Goal: Register for event/course

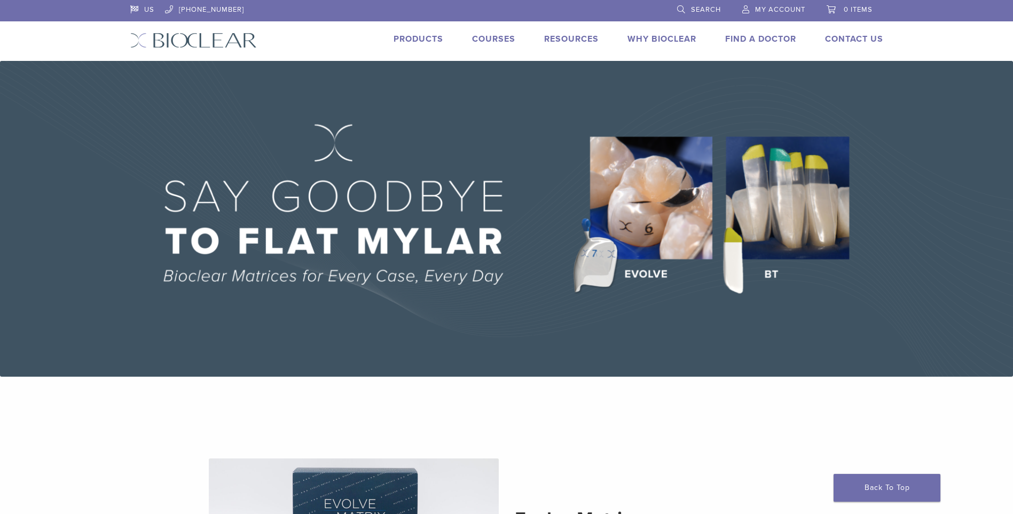
click at [504, 37] on link "Courses" at bounding box center [493, 39] width 43 height 11
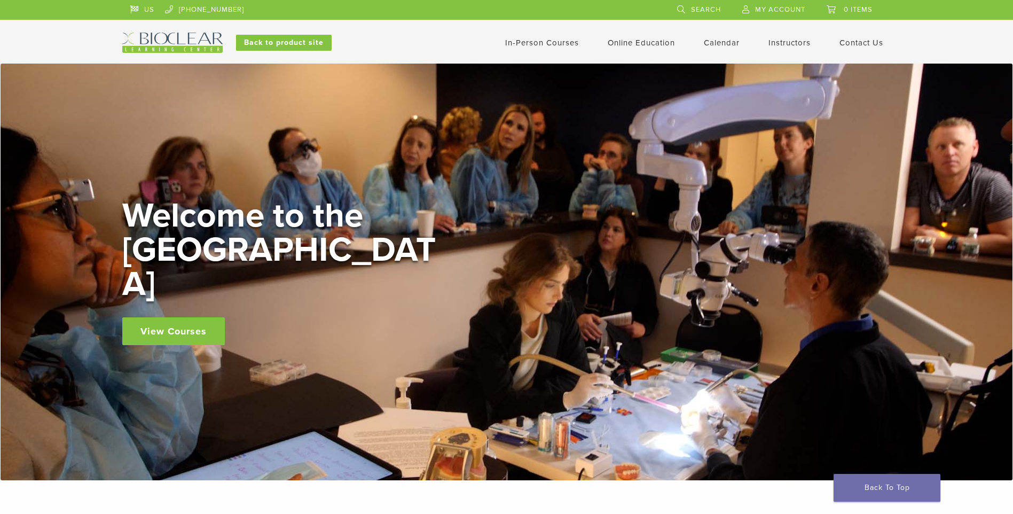
click at [199, 320] on link "View Courses" at bounding box center [173, 331] width 103 height 28
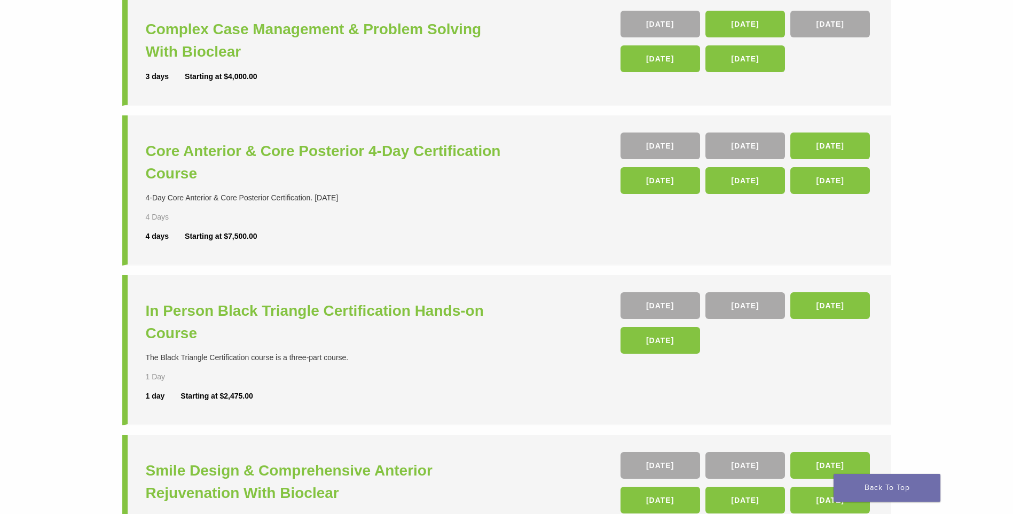
scroll to position [153, 0]
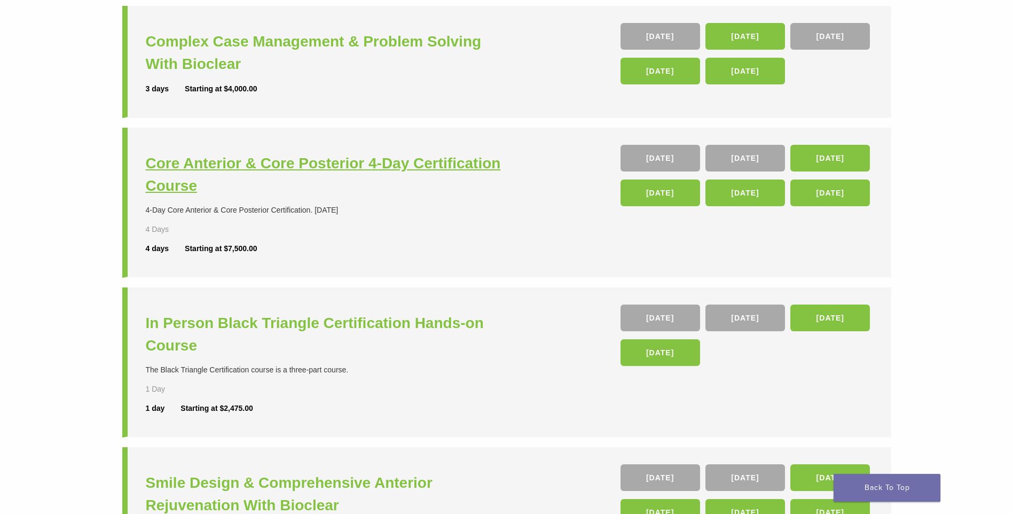
click at [412, 160] on h3 "Core Anterior & Core Posterior 4-Day Certification Course" at bounding box center [328, 174] width 364 height 45
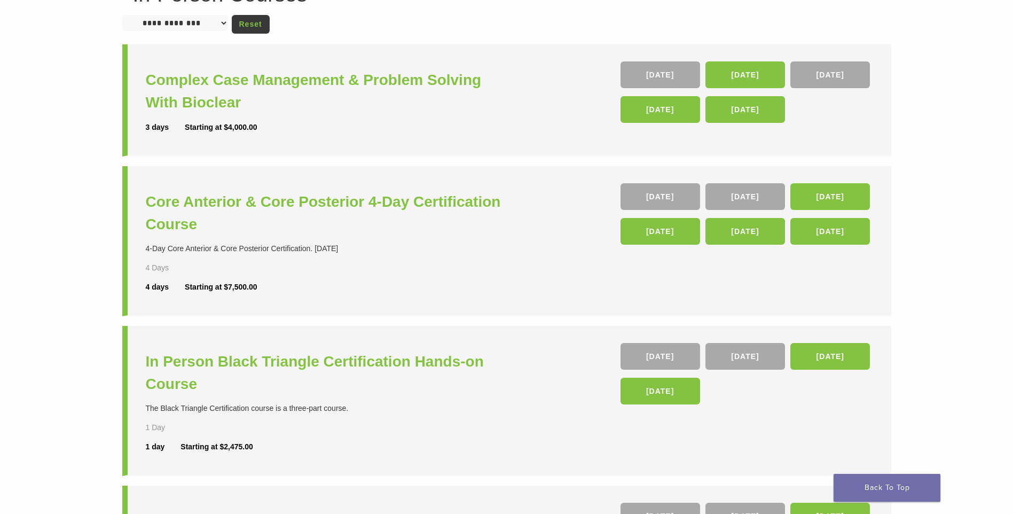
scroll to position [214, 0]
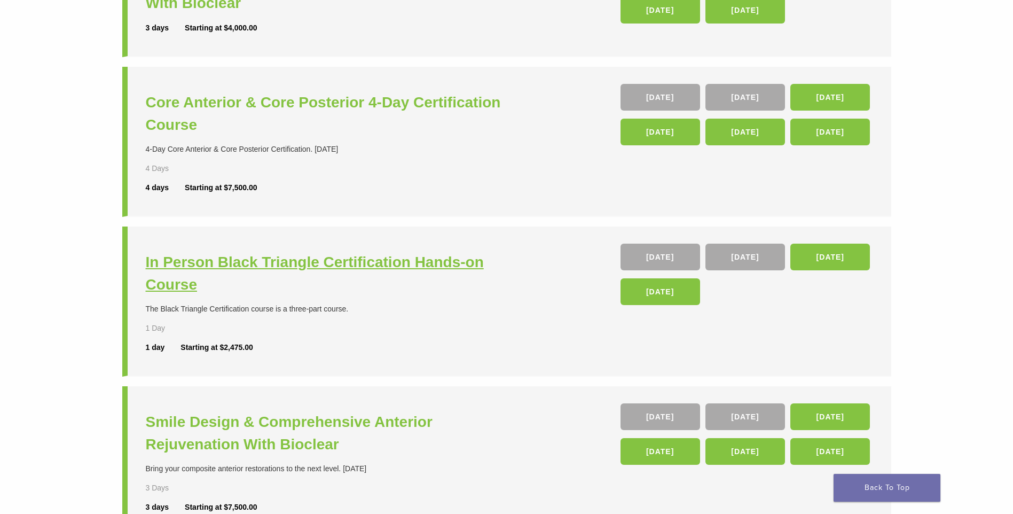
click at [443, 262] on h3 "In Person Black Triangle Certification Hands-on Course" at bounding box center [328, 273] width 364 height 45
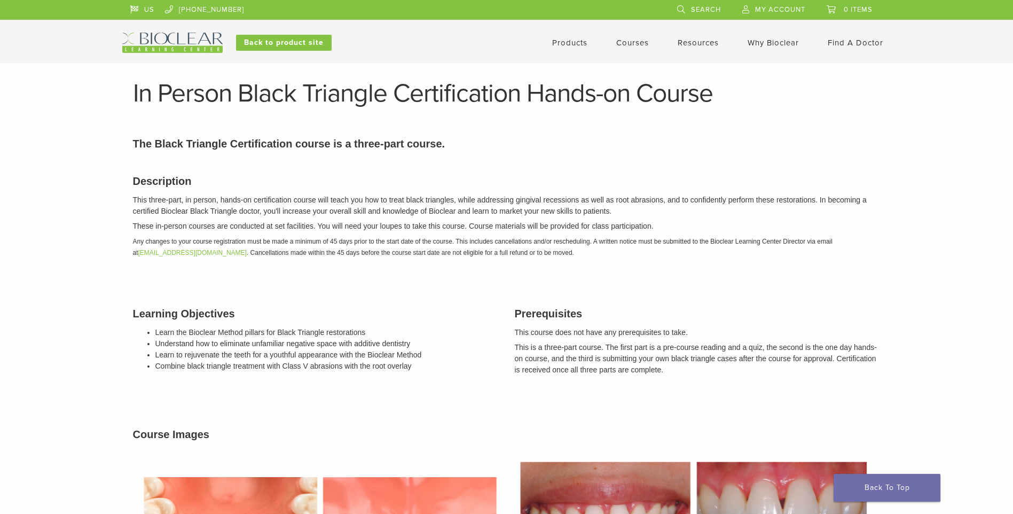
click at [627, 44] on link "Courses" at bounding box center [632, 43] width 33 height 10
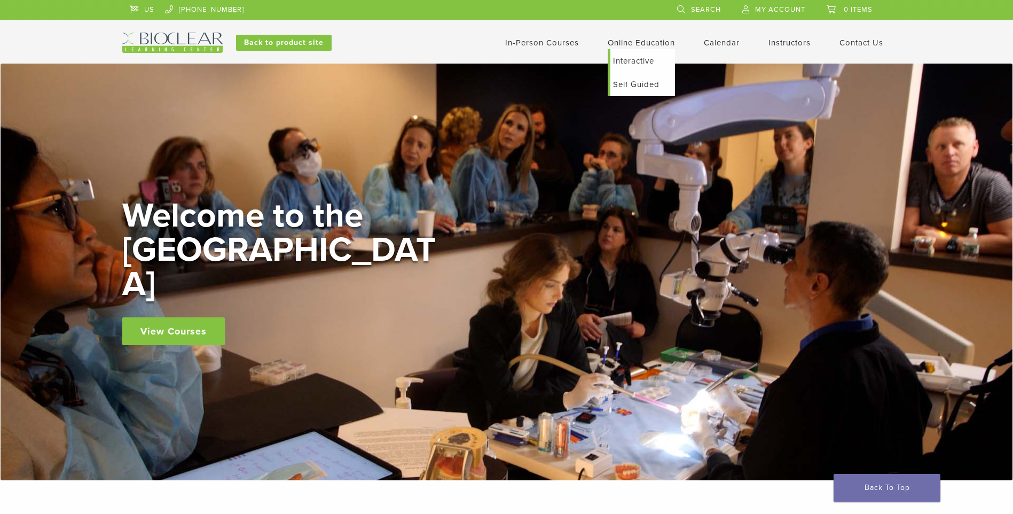
click at [626, 58] on link "Interactive" at bounding box center [642, 60] width 65 height 23
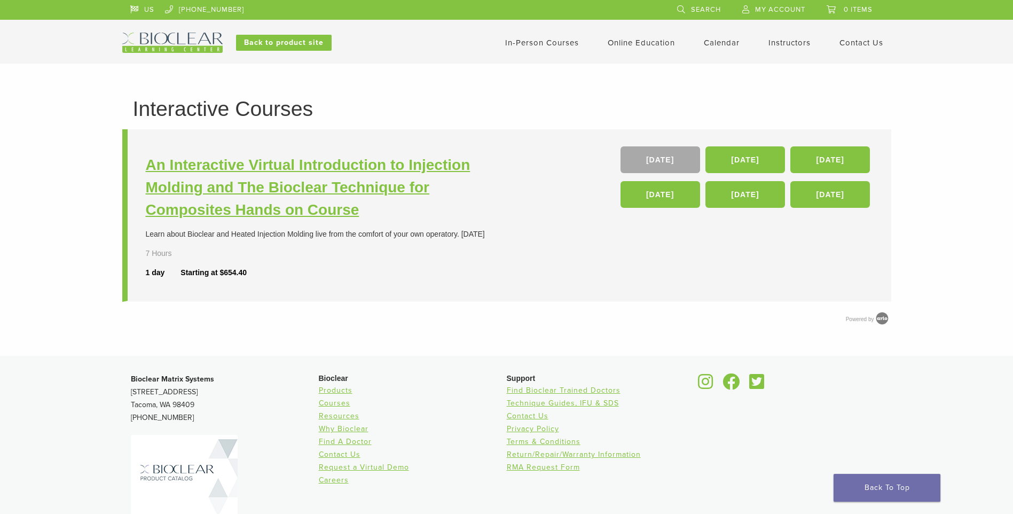
click at [335, 211] on h3 "An Interactive Virtual Introduction to Injection Molding and The Bioclear Techn…" at bounding box center [328, 187] width 364 height 67
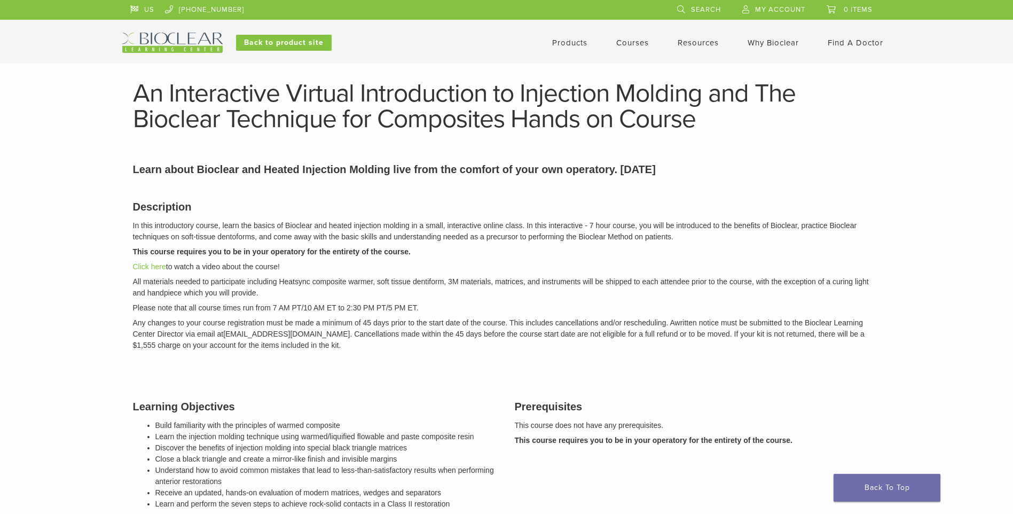
click at [641, 44] on link "Courses" at bounding box center [632, 43] width 33 height 10
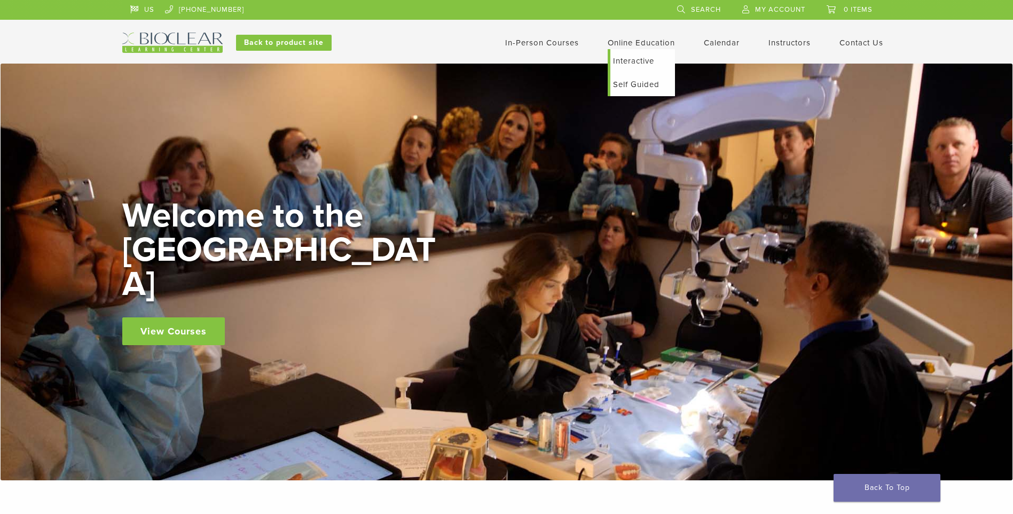
click at [635, 84] on link "Self Guided" at bounding box center [642, 84] width 65 height 23
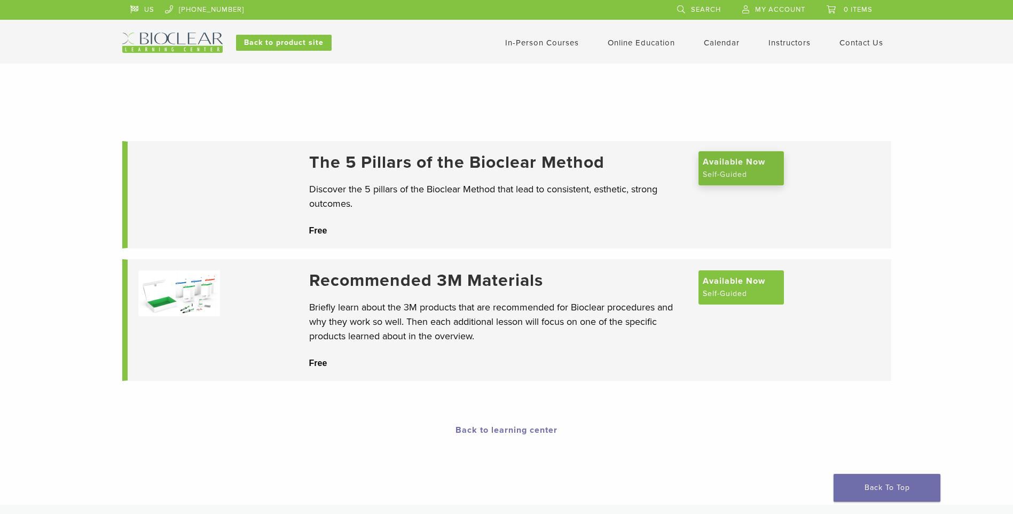
click at [734, 163] on span "Available Now" at bounding box center [734, 161] width 62 height 13
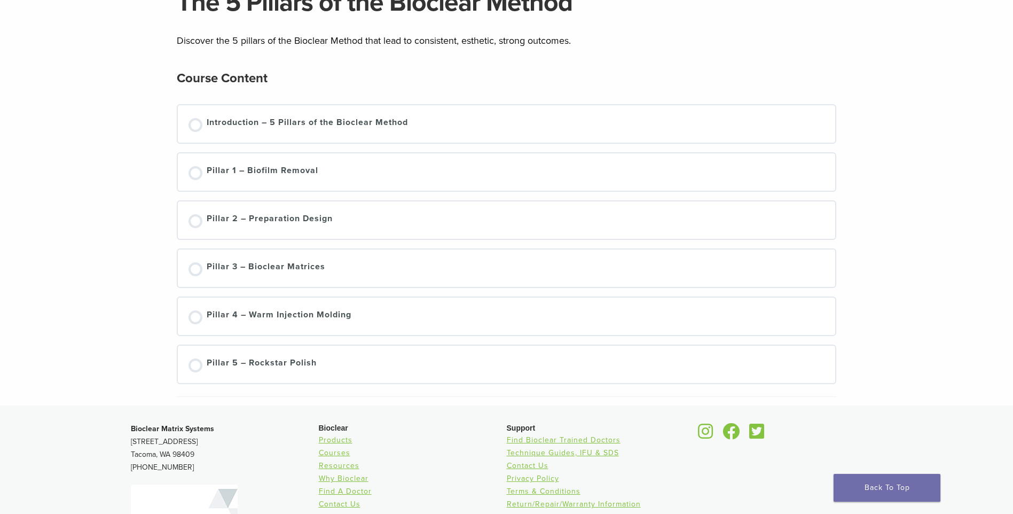
scroll to position [107, 0]
click at [328, 221] on div "Pillar 2 – Preparation Design" at bounding box center [270, 221] width 126 height 16
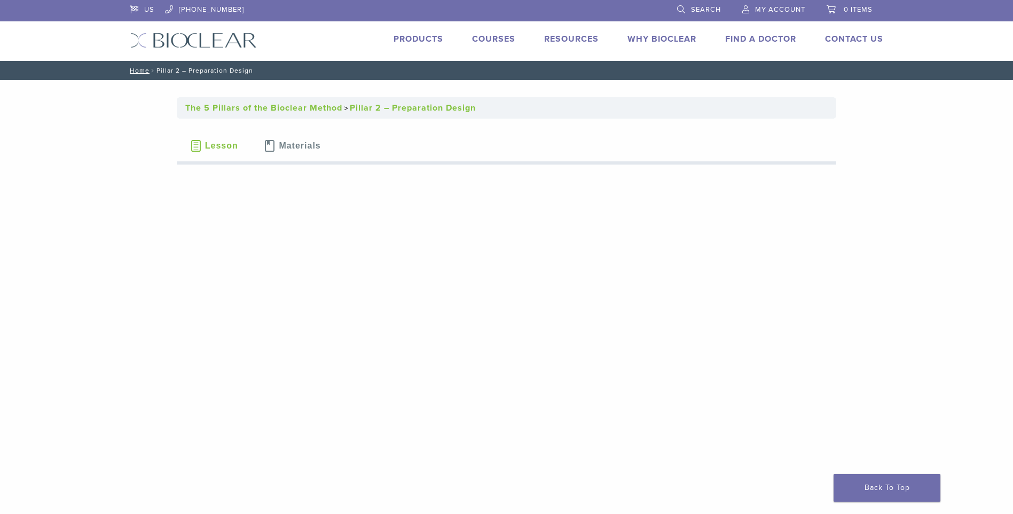
click at [499, 37] on link "Courses" at bounding box center [493, 39] width 43 height 11
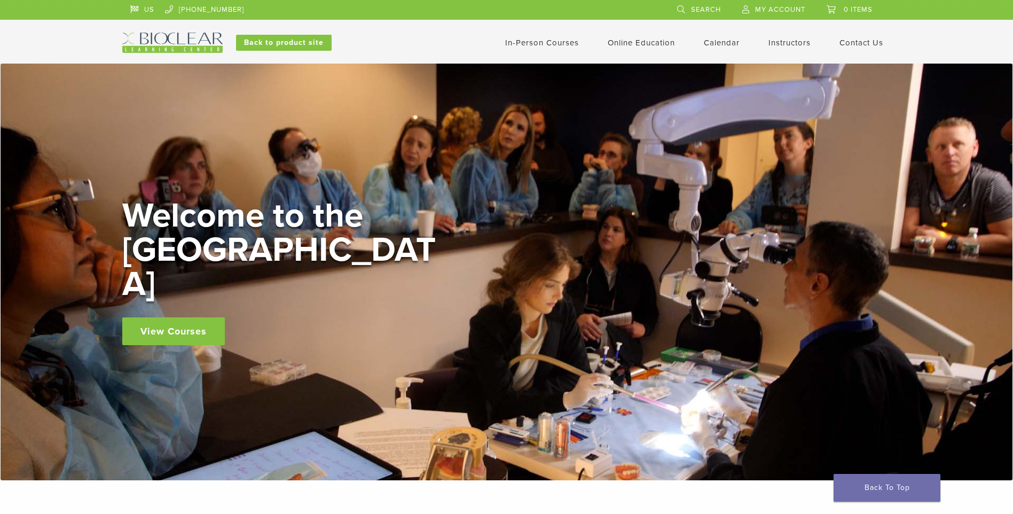
click at [555, 45] on link "In-Person Courses" at bounding box center [542, 43] width 74 height 10
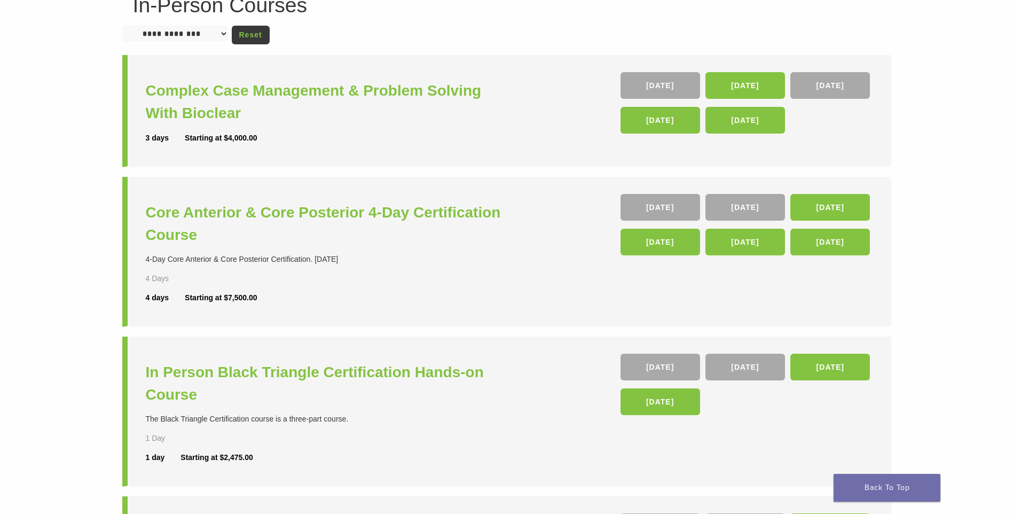
scroll to position [107, 0]
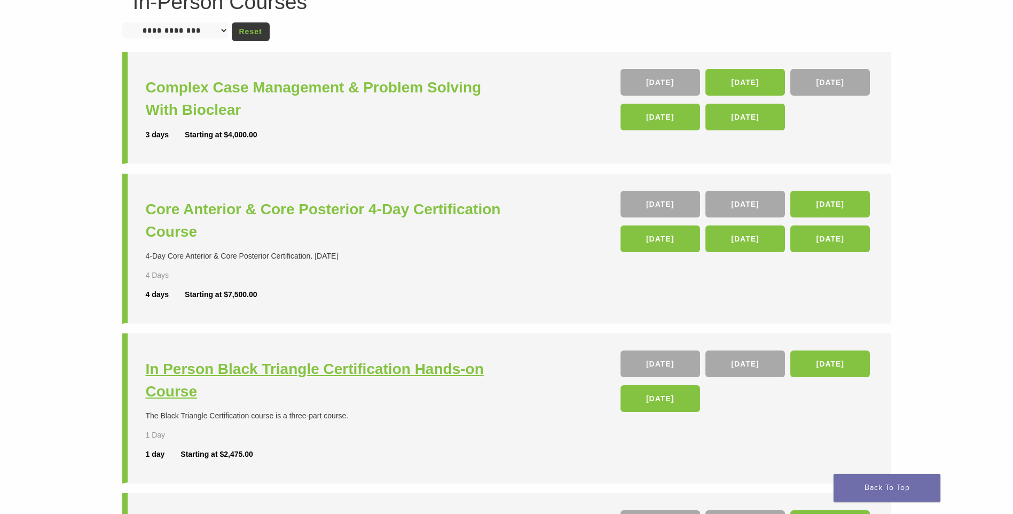
click at [405, 366] on h3 "In Person Black Triangle Certification Hands-on Course" at bounding box center [328, 380] width 364 height 45
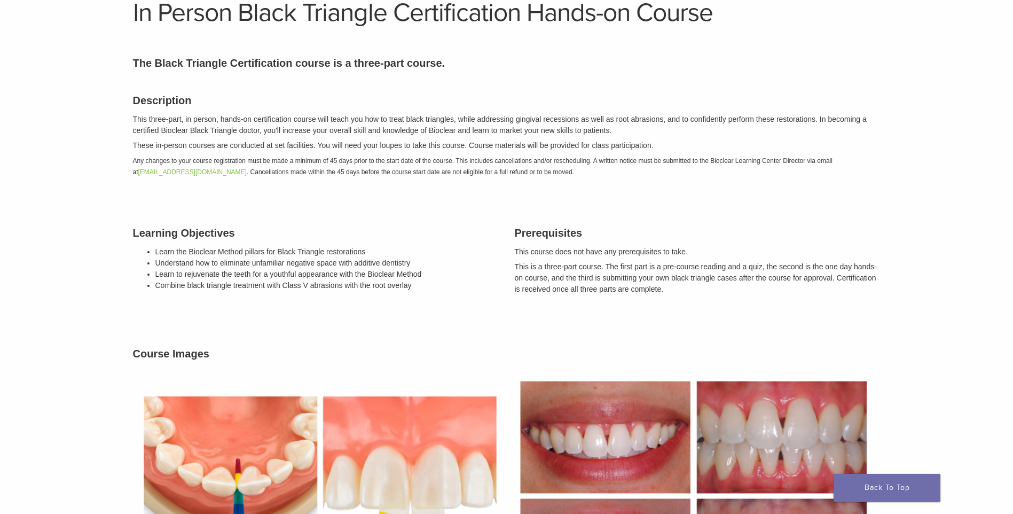
scroll to position [422, 0]
